Goal: Use online tool/utility

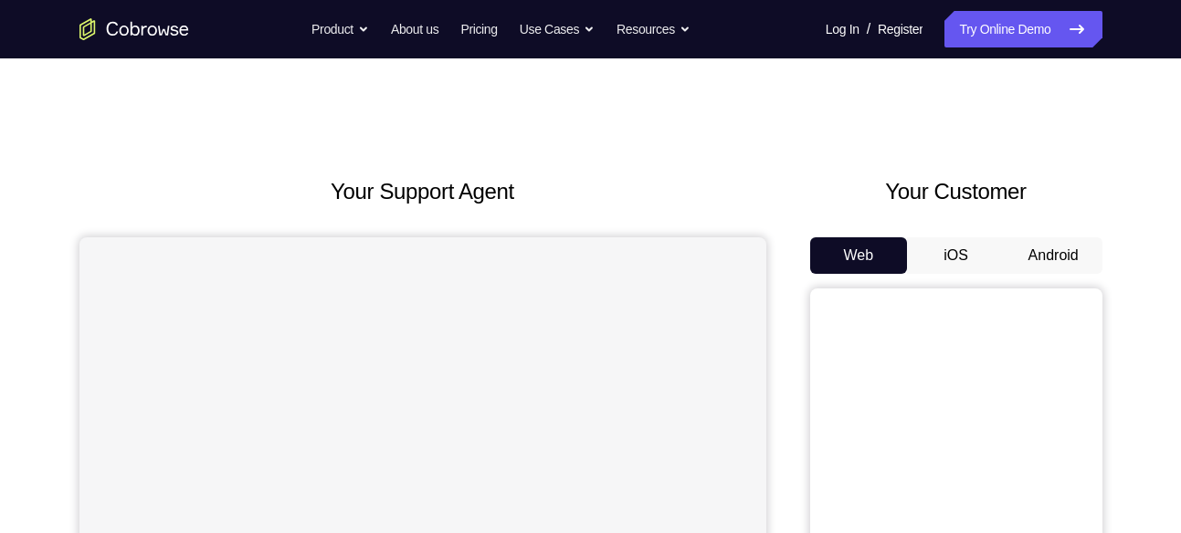
click at [1072, 263] on button "Android" at bounding box center [1054, 255] width 98 height 37
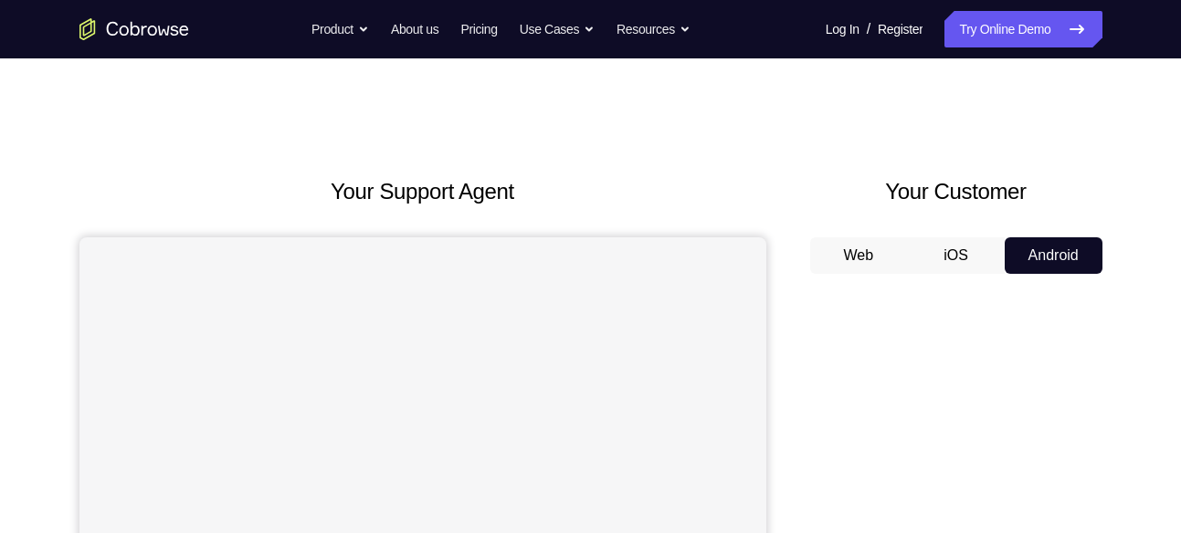
click at [1055, 256] on button "Android" at bounding box center [1054, 255] width 98 height 37
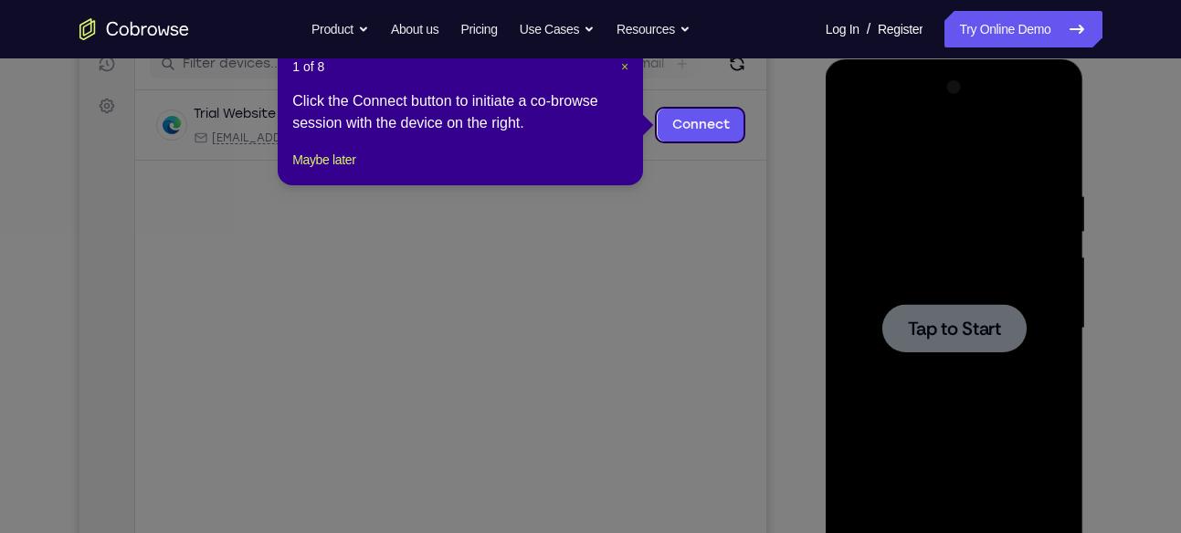
click at [622, 71] on span "×" at bounding box center [624, 66] width 7 height 15
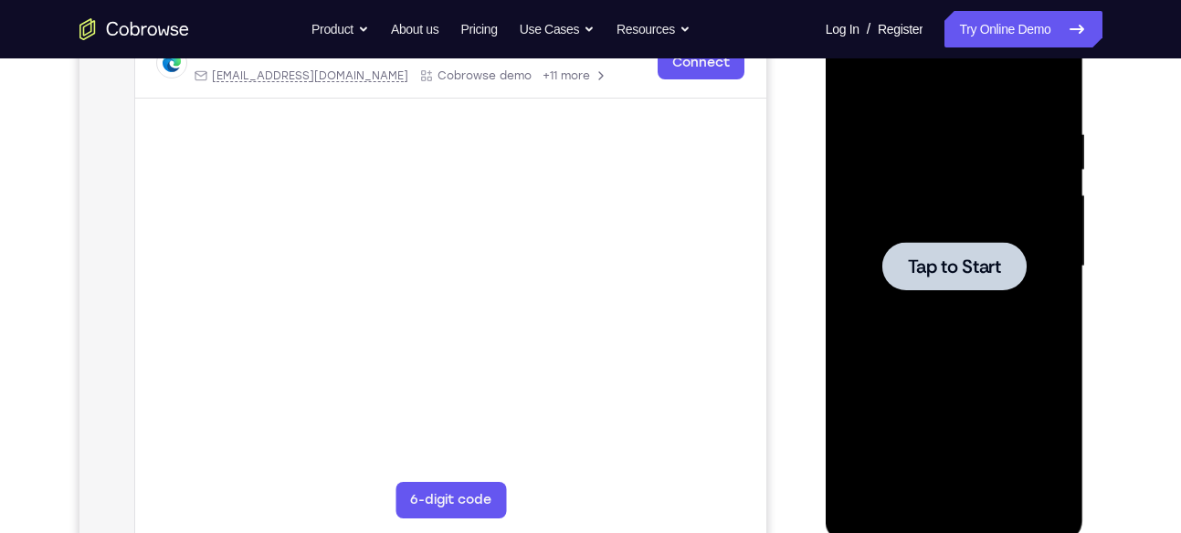
scroll to position [306, 0]
click at [884, 137] on div at bounding box center [954, 265] width 230 height 511
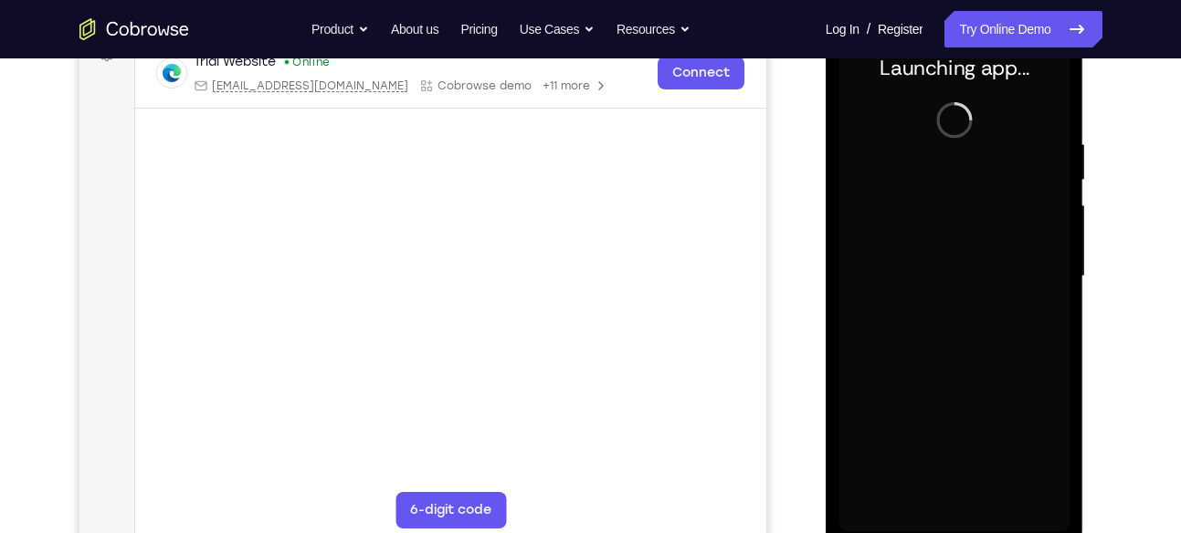
scroll to position [301, 0]
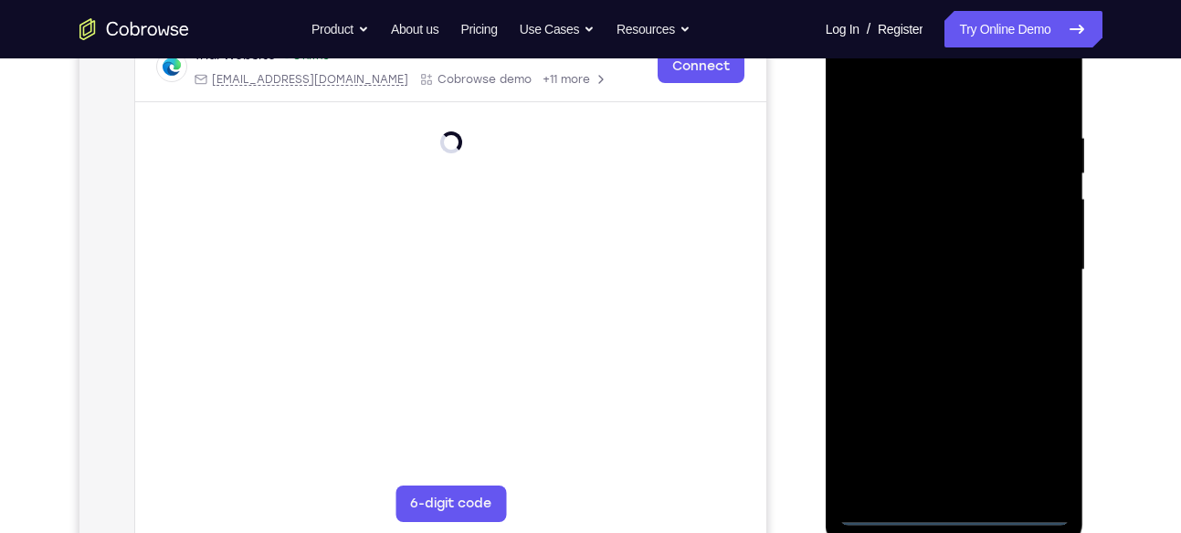
click at [951, 515] on div at bounding box center [954, 270] width 230 height 511
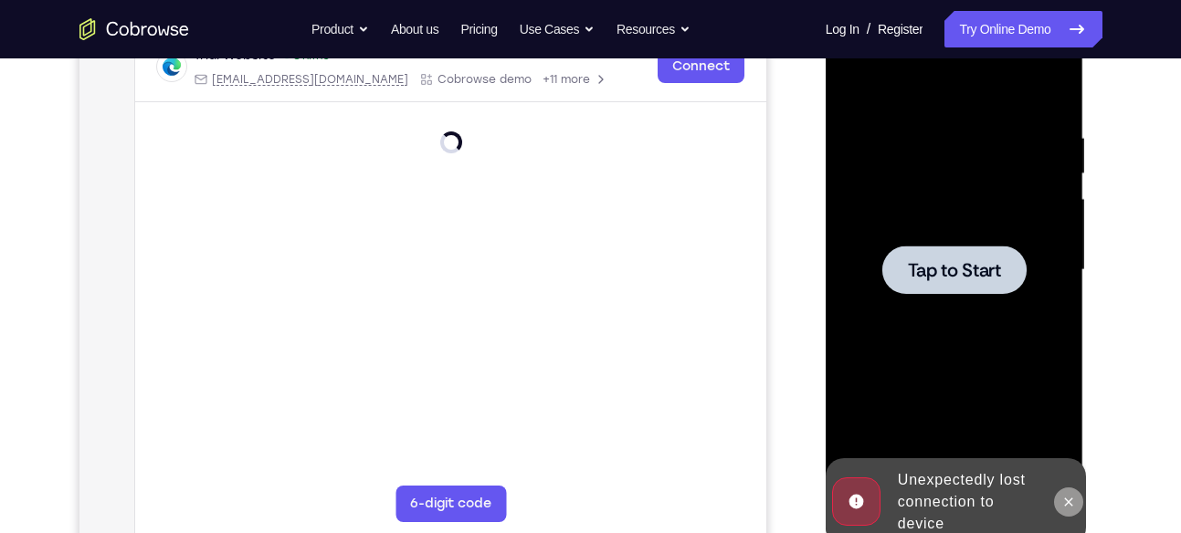
click at [1061, 499] on icon at bounding box center [1068, 502] width 15 height 15
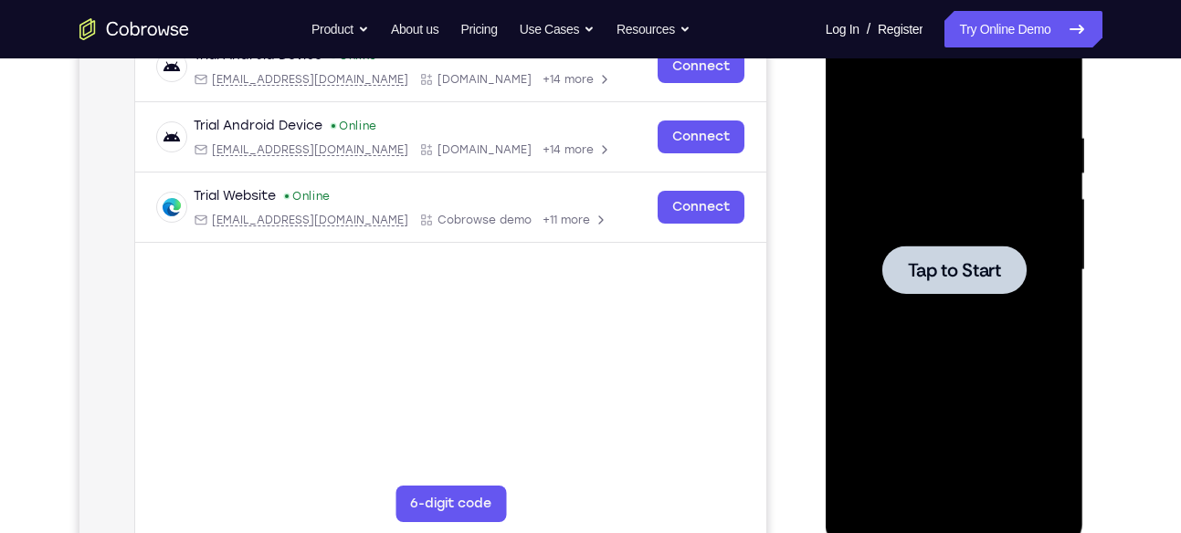
click at [962, 269] on span "Tap to Start" at bounding box center [954, 270] width 93 height 18
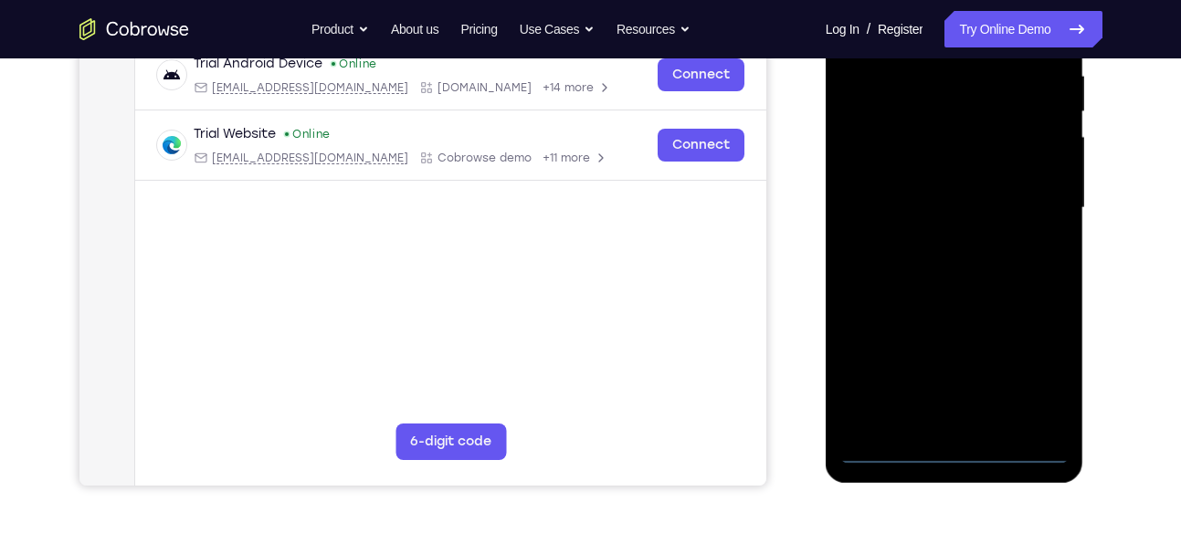
scroll to position [402, 0]
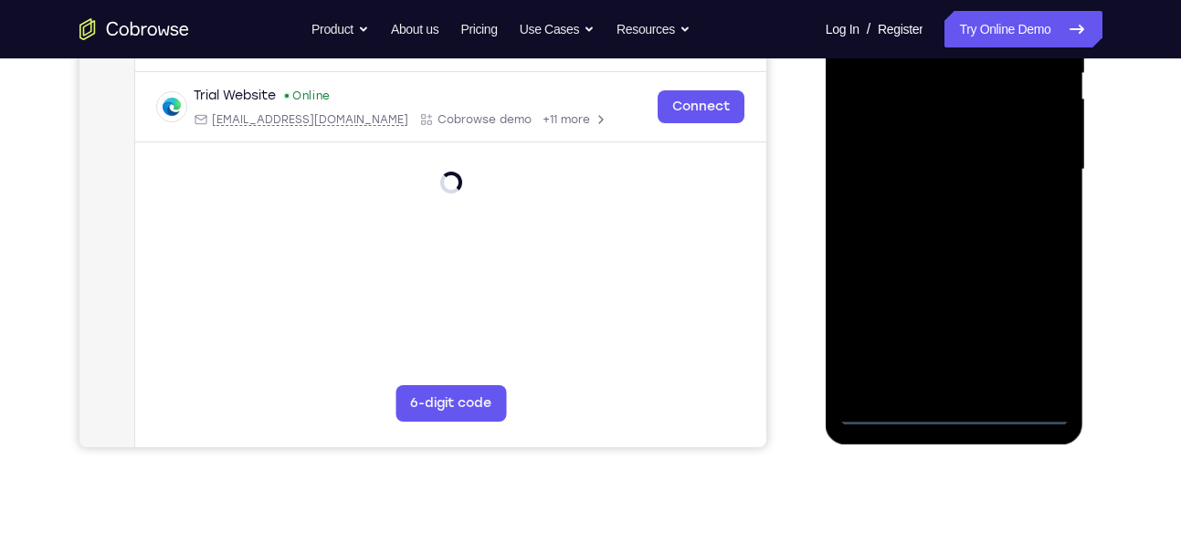
click at [954, 413] on div at bounding box center [954, 169] width 230 height 511
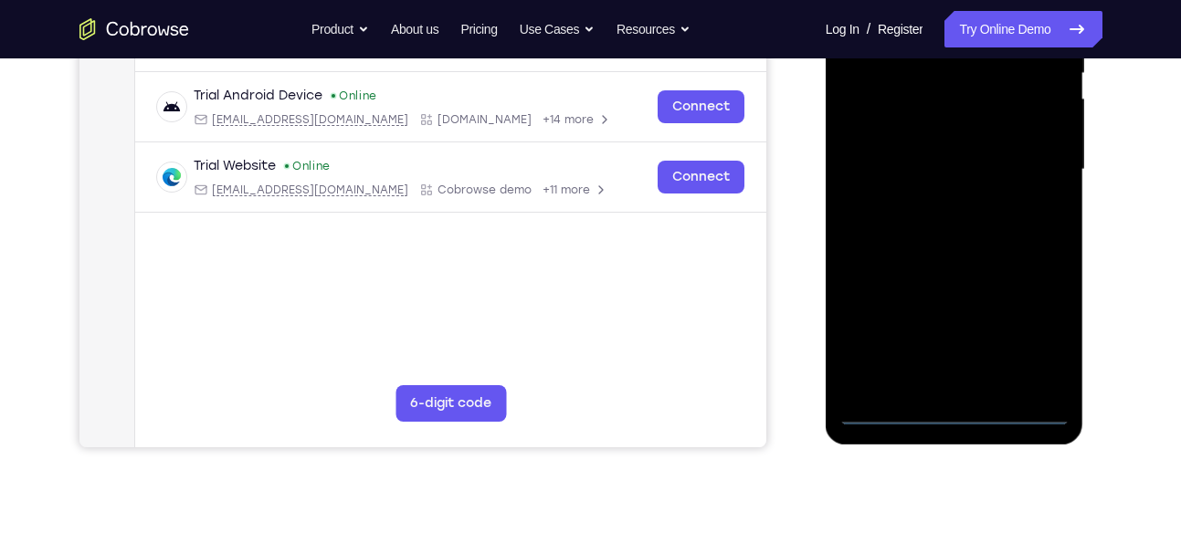
click at [1046, 330] on div at bounding box center [954, 169] width 230 height 511
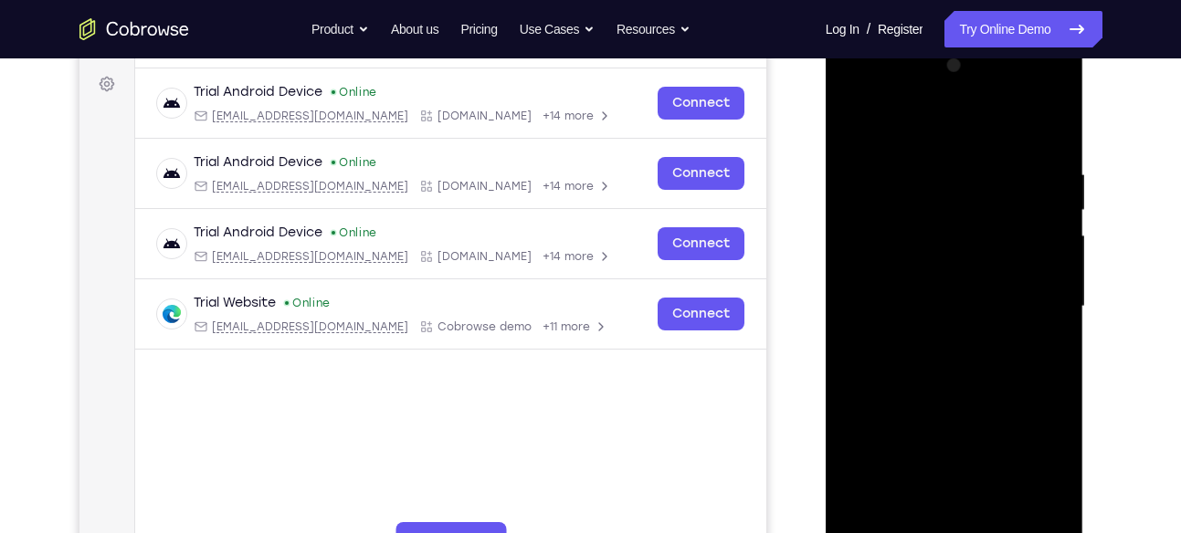
scroll to position [261, 0]
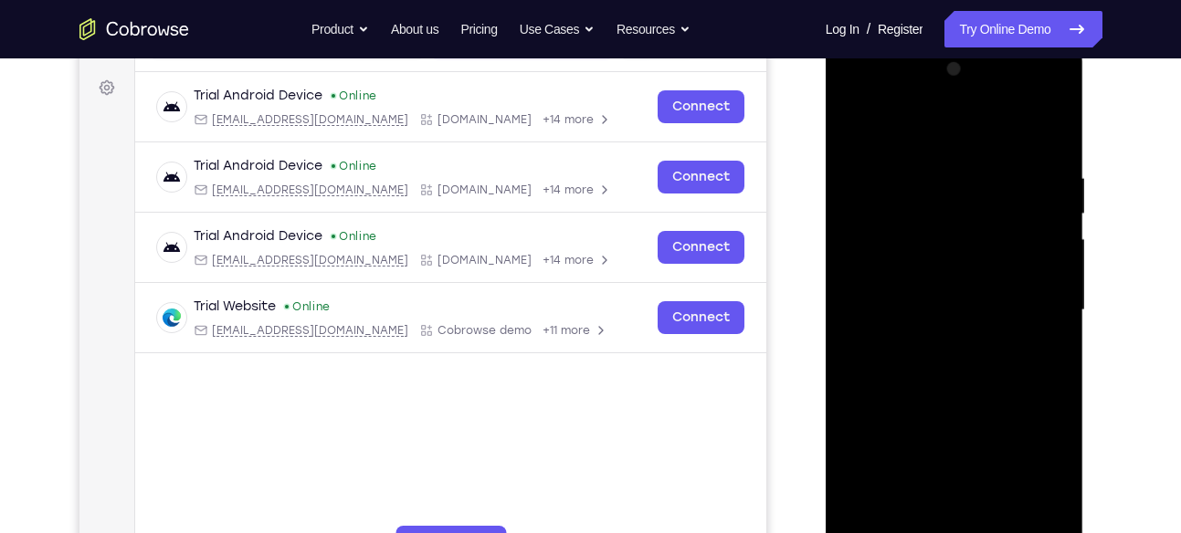
click at [874, 97] on div at bounding box center [954, 310] width 230 height 511
click at [1032, 311] on div at bounding box center [954, 310] width 230 height 511
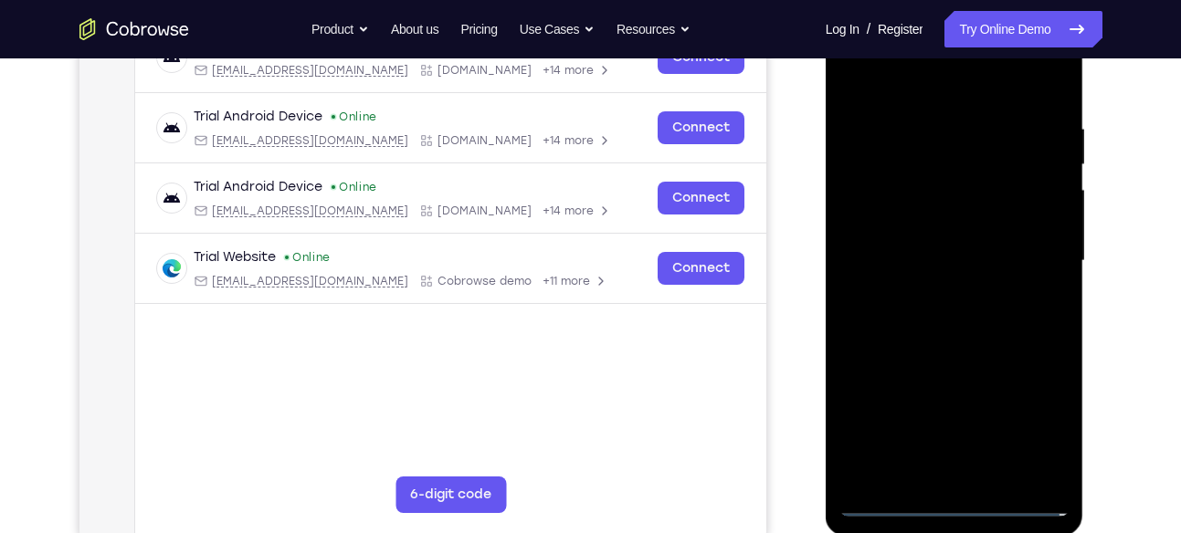
scroll to position [311, 0]
click at [937, 296] on div at bounding box center [954, 260] width 230 height 511
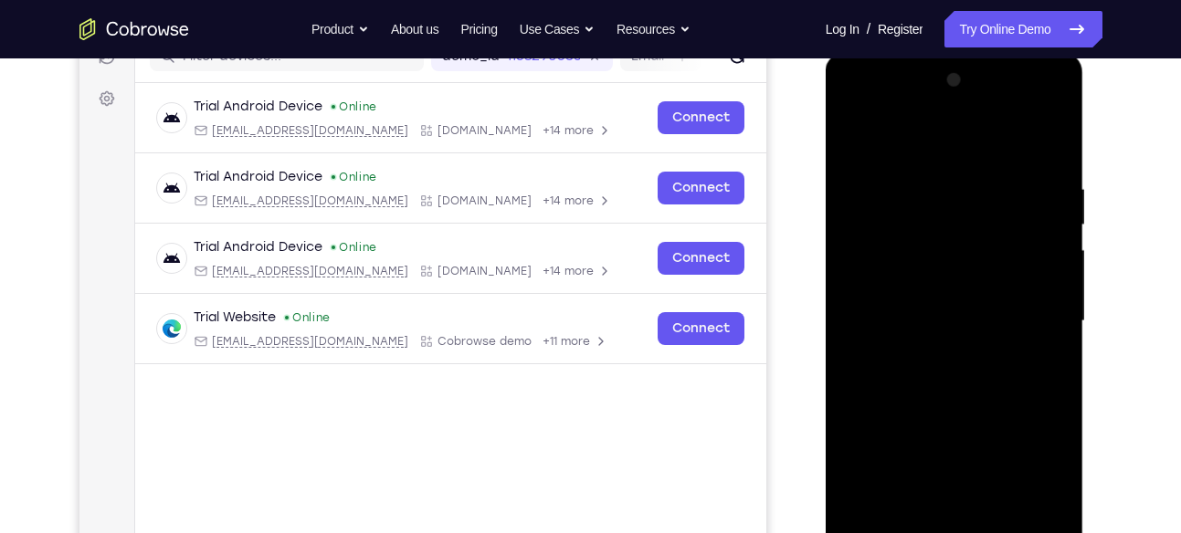
scroll to position [248, 0]
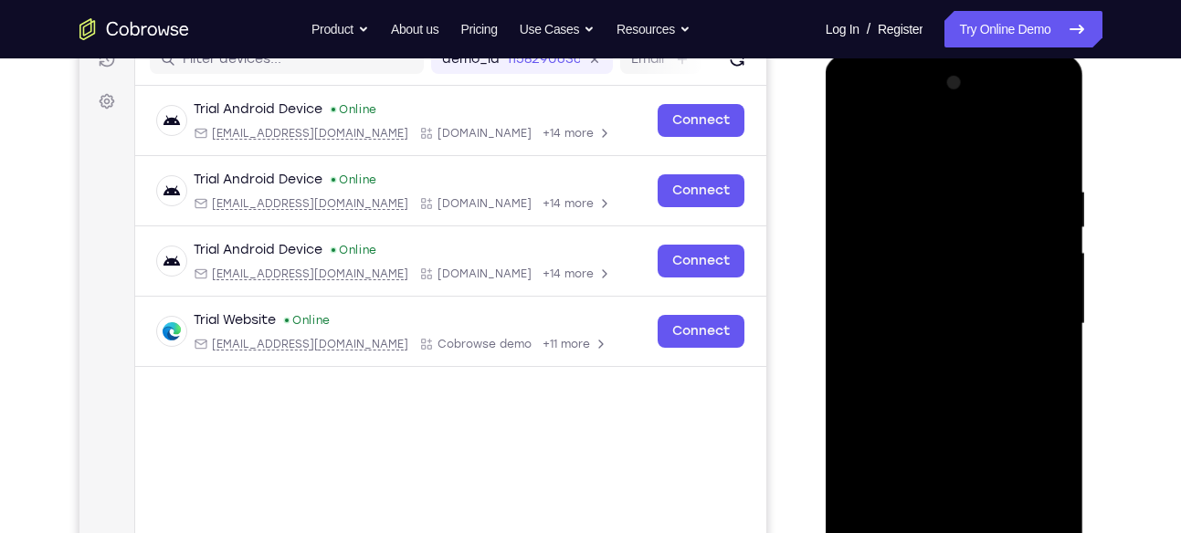
click at [919, 307] on div at bounding box center [954, 324] width 230 height 511
click at [919, 291] on div at bounding box center [954, 324] width 230 height 511
click at [896, 282] on div at bounding box center [954, 324] width 230 height 511
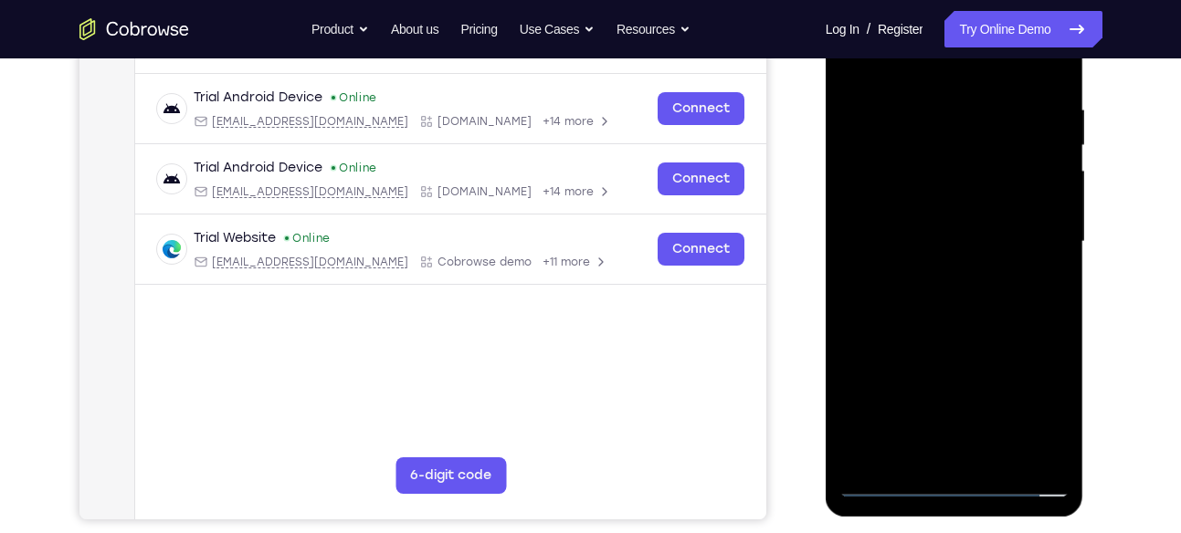
scroll to position [341, 0]
